Goal: Information Seeking & Learning: Learn about a topic

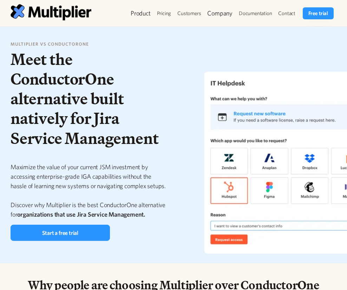
click at [281, 194] on img at bounding box center [289, 162] width 220 height 200
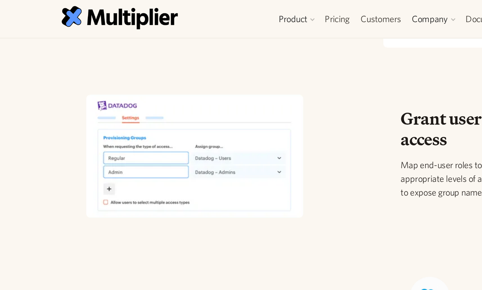
scroll to position [431, 0]
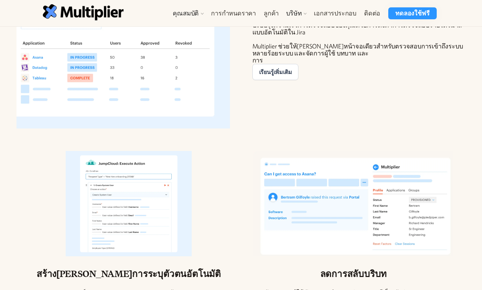
scroll to position [1182, 0]
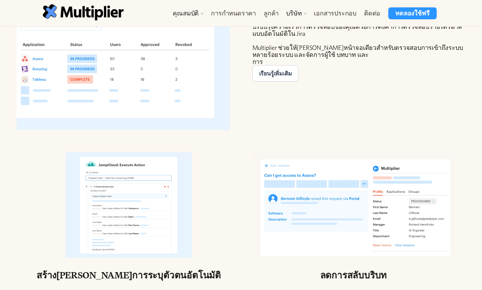
click at [302, 13] on font "บริษัท" at bounding box center [293, 12] width 15 height 7
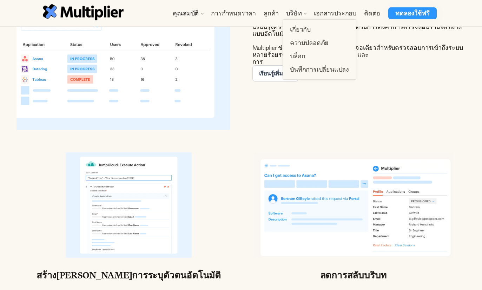
click at [339, 25] on link "เกี่ยวกับ" at bounding box center [319, 29] width 65 height 13
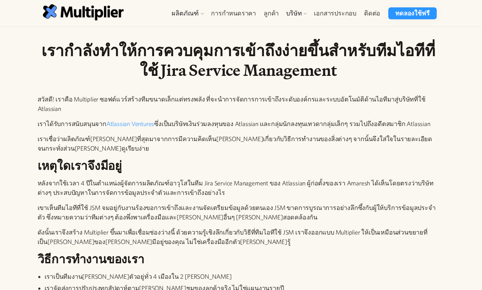
click at [302, 15] on font "บริษัท" at bounding box center [293, 12] width 15 height 7
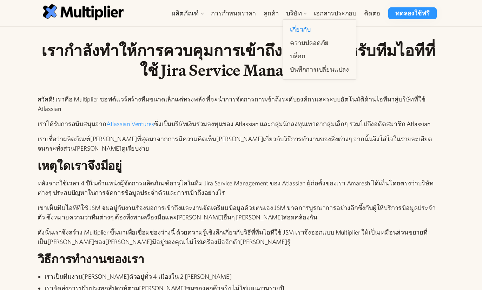
click at [436, 41] on h1 "เรากำลังทำให้การควบคุมการเข้าถึงง่ายขึ้นสำหรับทีมไอทีที่ใช้ Jira Service Manage…" at bounding box center [239, 61] width 402 height 40
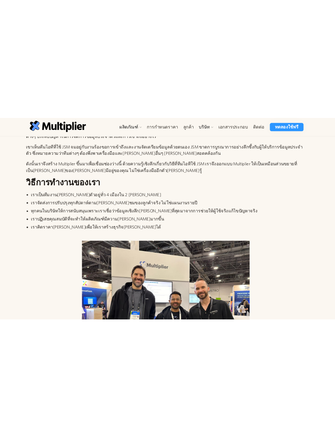
scroll to position [165, 0]
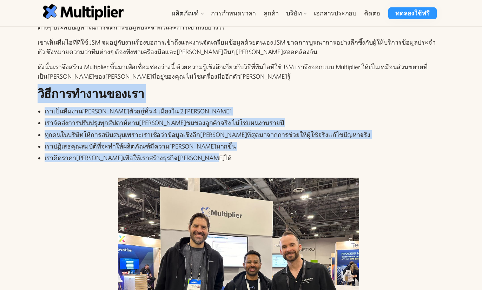
copy div "lิiีdolorsitametco adipi็elีseddoี่eiusmodัtemู่iั่u 6 laืetdo 8 maีa enimัad่m…"
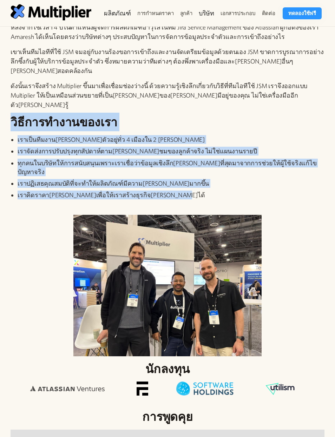
copy div "วิธีการทำงานของเรา เราเป็นทีมงานที่กระจายตัวอยู่ทั่ว 4 เมืองใน 2 ทวีป เราจัดส่ง…"
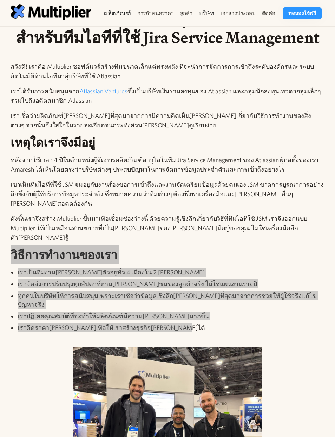
scroll to position [0, 0]
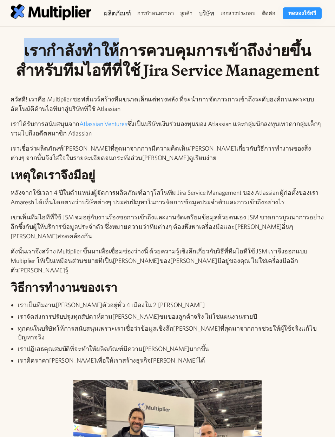
click at [317, 278] on div "สวัสดี! เราคือ Multiplier ซอฟต์แวร์สร้างทีมขนาดเล็กแต่ทรงพลัง ที่จะนำการจัดการก…" at bounding box center [168, 233] width 314 height 279
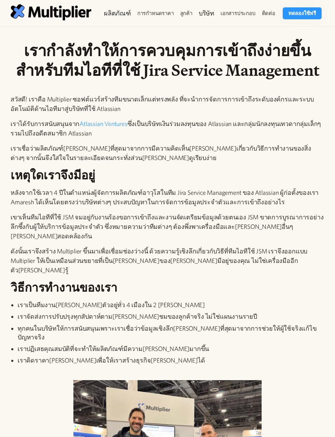
click at [310, 26] on div "ผลิตภัณฑ์ คำขอเข้าถึง การเข้าถึงบทวิจารณ์ การเรียบเรียงเสียงประสาน การจัดการผู้…" at bounding box center [167, 13] width 335 height 26
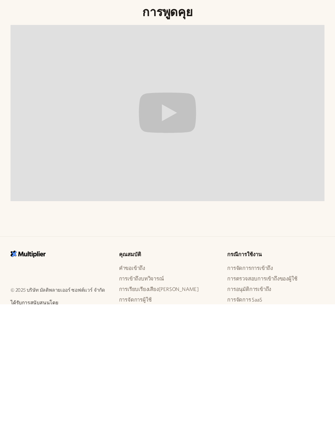
scroll to position [576, 0]
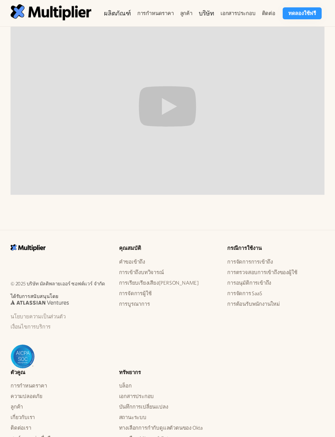
click at [263, 280] on font "การอนุมัติการเข้าถึง" at bounding box center [249, 283] width 44 height 6
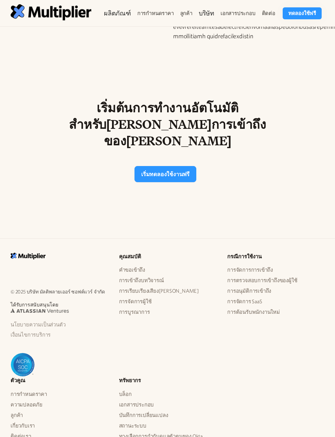
scroll to position [1077, 0]
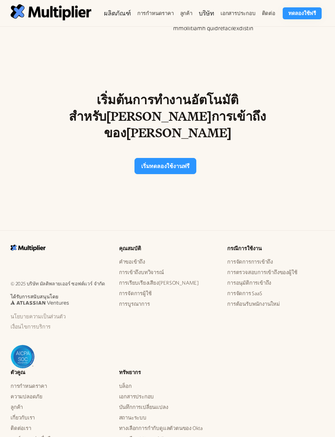
click at [142, 394] on font "เอกสารประกอบ" at bounding box center [136, 397] width 35 height 6
click at [37, 394] on font "ความปลอดภัย" at bounding box center [27, 397] width 32 height 6
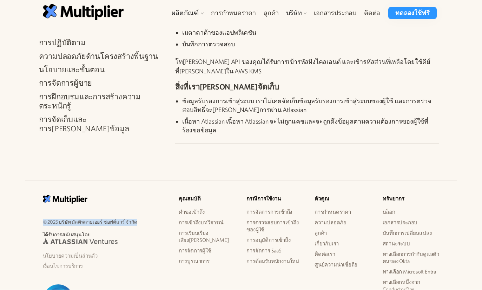
scroll to position [995, 0]
click at [335, 262] on font "ศูนย์ความน่าเชื่อถือ" at bounding box center [336, 265] width 43 height 6
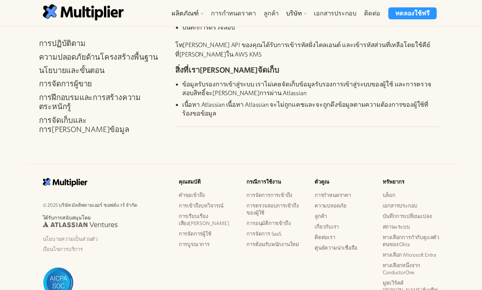
scroll to position [1024, 0]
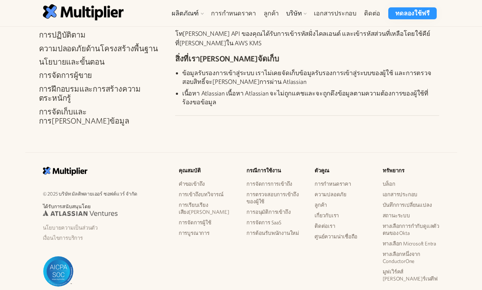
click at [299, 14] on font "บริษัท" at bounding box center [293, 12] width 15 height 7
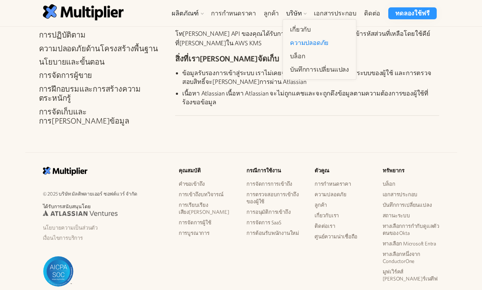
click at [329, 55] on link "บล็อก" at bounding box center [319, 56] width 65 height 13
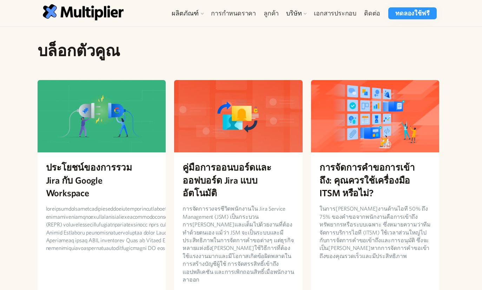
click at [248, 14] on font "การกำหนดราคา" at bounding box center [233, 12] width 45 height 7
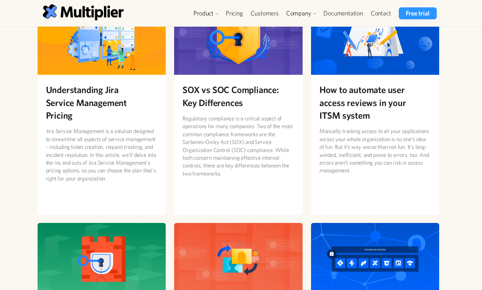
scroll to position [321, 0]
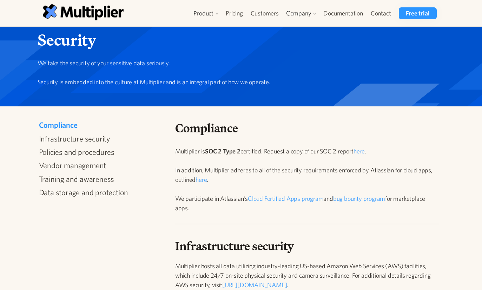
scroll to position [11, 0]
click at [318, 12] on div "Company" at bounding box center [301, 13] width 37 height 12
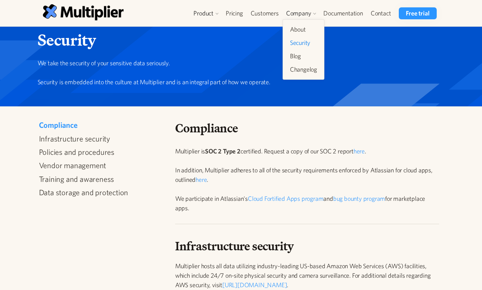
click at [307, 33] on link "About" at bounding box center [303, 29] width 33 height 13
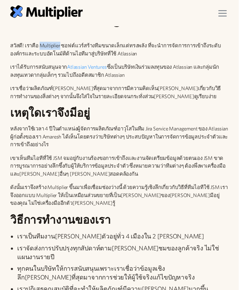
scroll to position [67, 0]
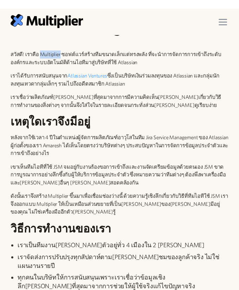
click at [70, 54] on font "สวัสดี! เราคือ Multiplier ซอฟต์แวร์สร้างทีมขนาดเล็กแต่ทรงพลัง ที่จะนำการจัดการก…" at bounding box center [116, 49] width 211 height 14
click at [91, 58] on p "สวัสดี! เราคือ Multiplier ซอฟต์แวร์สร้างทีมขนาดเล็กแต่ทรงพลัง ที่จะนำการจัดการก…" at bounding box center [120, 50] width 218 height 16
click at [151, 79] on p "เราได้รับการสนับสนุนจาก Atlassian Ventures ซึ่งเป็นบริษัทเงินร่วมลงทุนของ Atlas…" at bounding box center [120, 71] width 218 height 16
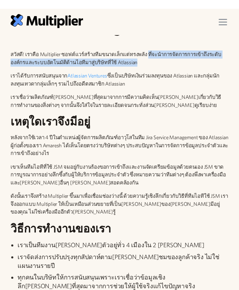
copy font "ที่จะนำการจัดการการเข้าถึงระดับองค์กรและระบบอัตโนมัติด้านไอทีมาสู่บริษัทที่ใช้ …"
click at [45, 99] on font "เราเชื่อว่าผลิตภัณฑ์[PERSON_NAME]ที่สุดมาจากการมีความคิดเห็น[PERSON_NAME]เกี่ยว…" at bounding box center [116, 92] width 211 height 14
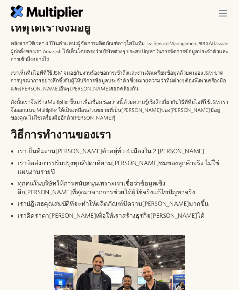
scroll to position [152, 0]
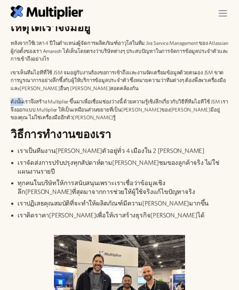
click at [70, 99] on font "ดังนั้นเราจึงสร้าง Multiplier ขึ้นมาเพื่อเชื่อมช่องว่างนี้ ด้วยความรู้เชิงลึกเก…" at bounding box center [120, 110] width 218 height 22
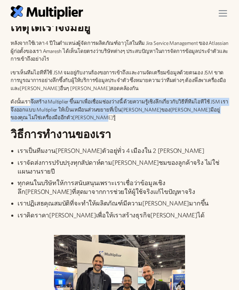
copy font "จึงสร้าง Multiplier ขึ้นมาเพื่อเชื่อมช่องว่างนี้ ด้วยความรู้เชิงลึกเกี่ยวกับวิธ…"
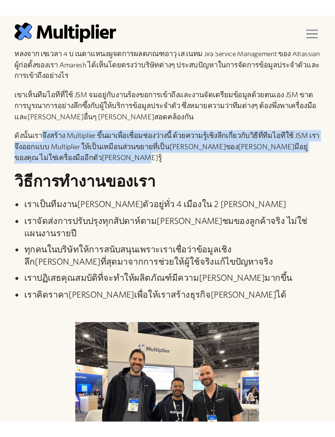
scroll to position [165, 0]
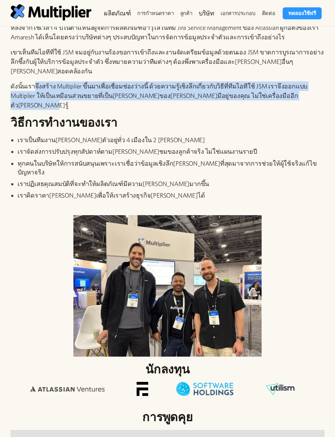
click at [304, 191] on li "เราคิดราคา[PERSON_NAME]เพื่อให้เราสร้างธุรกิจ[PERSON_NAME]ได้" at bounding box center [171, 195] width 307 height 9
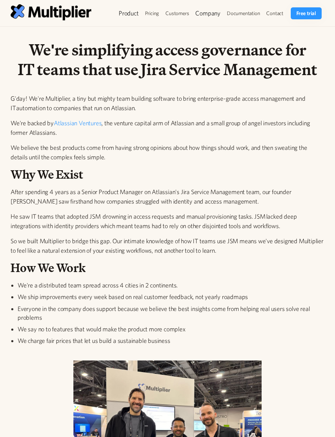
scroll to position [0, 0]
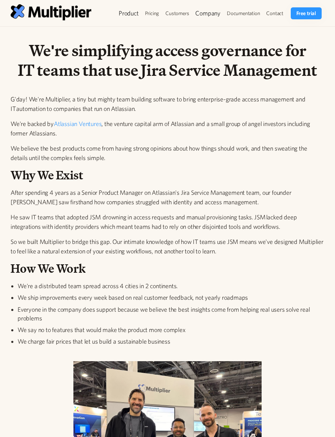
click at [17, 19] on img at bounding box center [51, 12] width 81 height 16
